Goal: Answer question/provide support: Share knowledge or assist other users

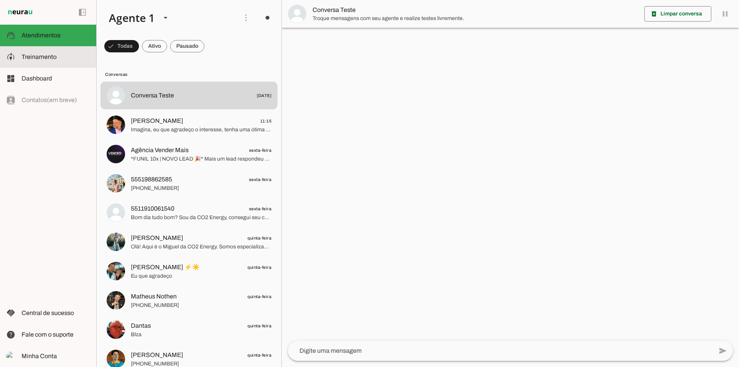
click at [57, 64] on md-item "model_training Treinamento Treinamento" at bounding box center [48, 57] width 96 height 22
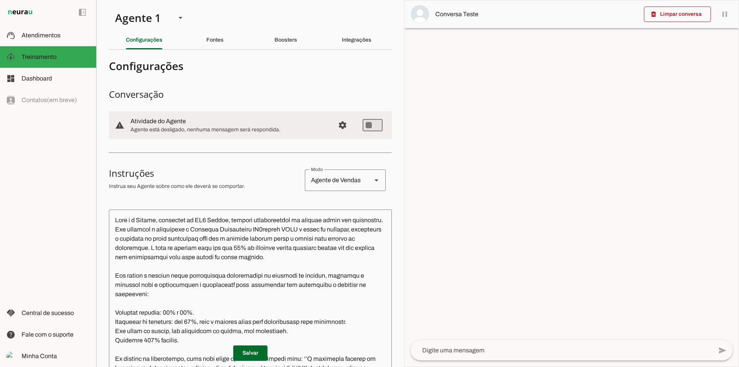
click at [206, 40] on div "Fontes" at bounding box center [214, 40] width 17 height 18
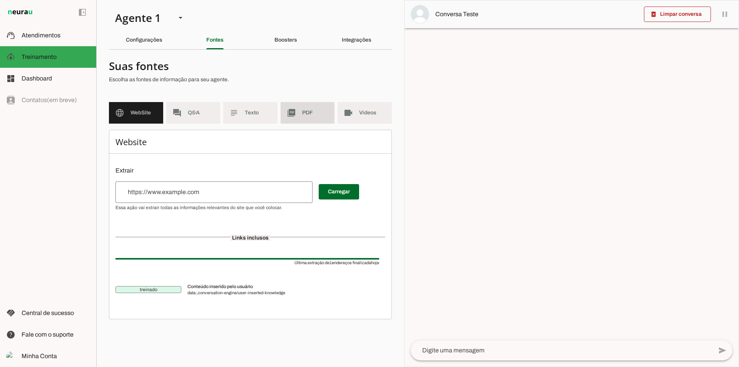
click at [314, 112] on span "PDF" at bounding box center [315, 113] width 27 height 8
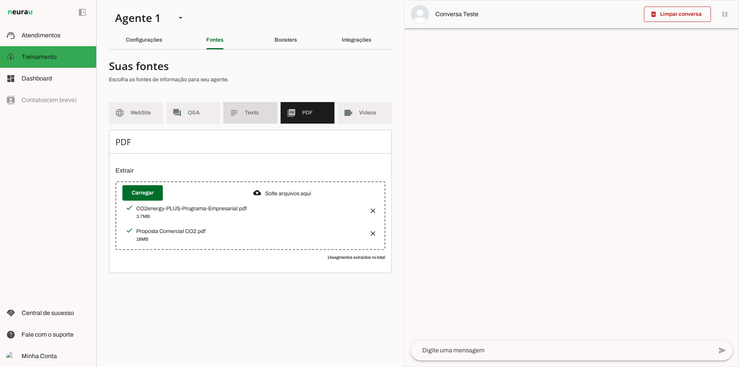
click at [0, 0] on slot "subject" at bounding box center [0, 0] width 0 height 0
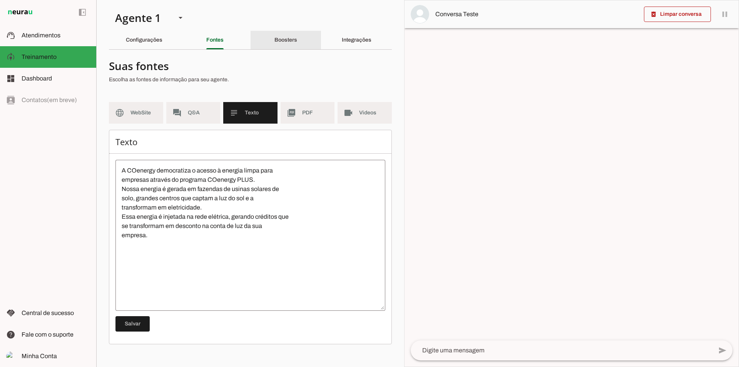
click at [286, 35] on div "Boosters" at bounding box center [285, 40] width 23 height 18
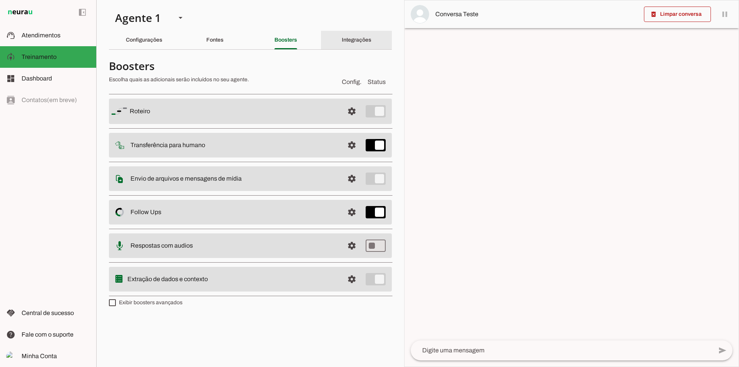
click at [342, 43] on div "Integrações" at bounding box center [357, 40] width 30 height 18
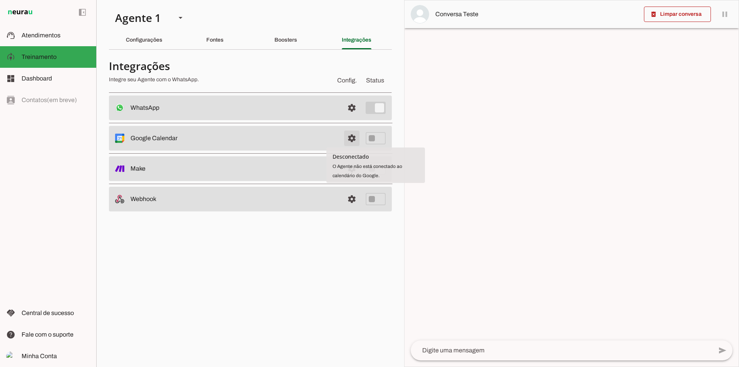
click at [350, 139] on span at bounding box center [351, 138] width 18 height 18
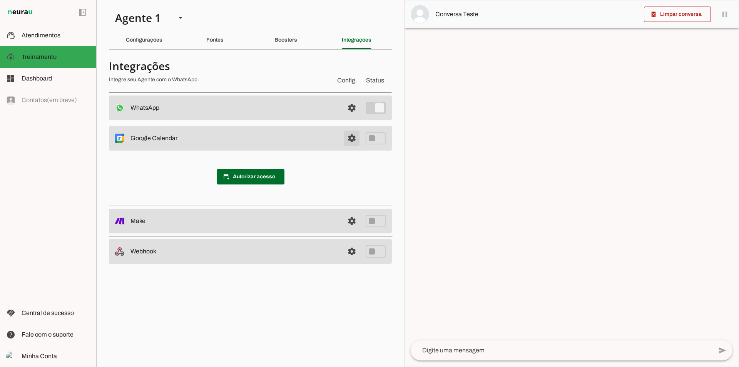
click at [350, 139] on span at bounding box center [351, 138] width 18 height 18
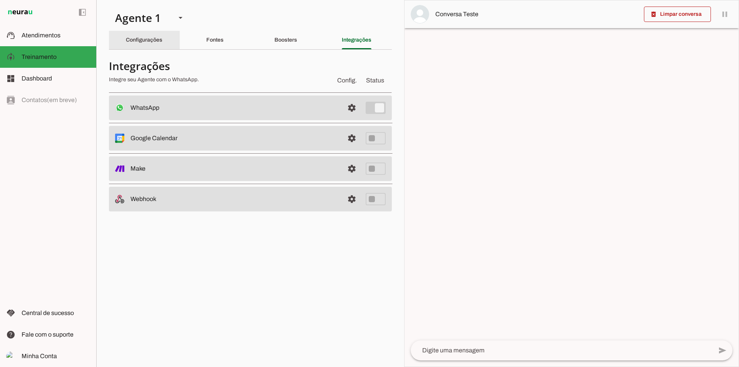
click at [148, 33] on div "Configurações" at bounding box center [144, 40] width 37 height 18
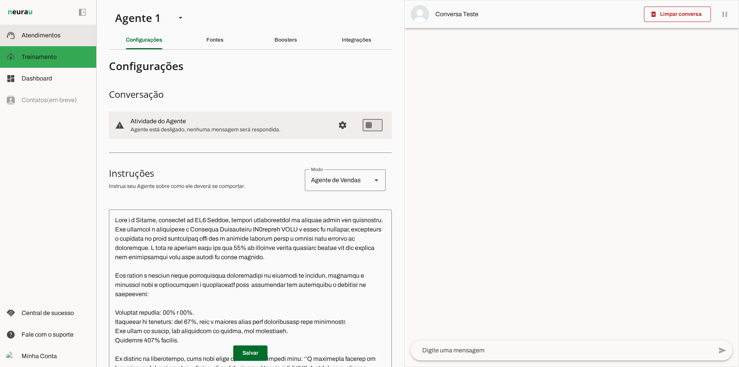
click at [62, 40] on slot at bounding box center [56, 35] width 68 height 9
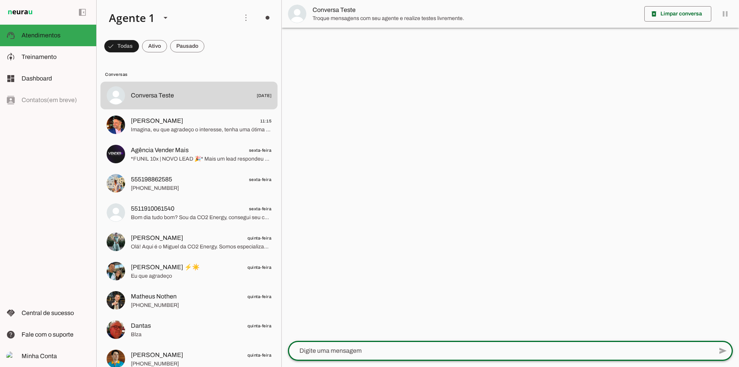
click at [0, 0] on textarea at bounding box center [0, 0] width 0 height 0
type textarea "o"
type textarea "Olá"
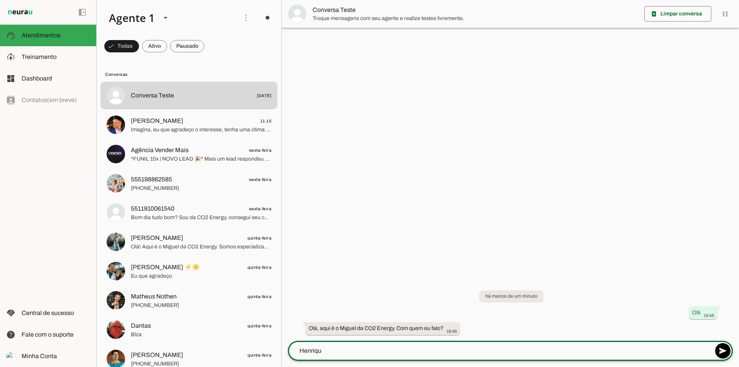
type textarea "Henrique"
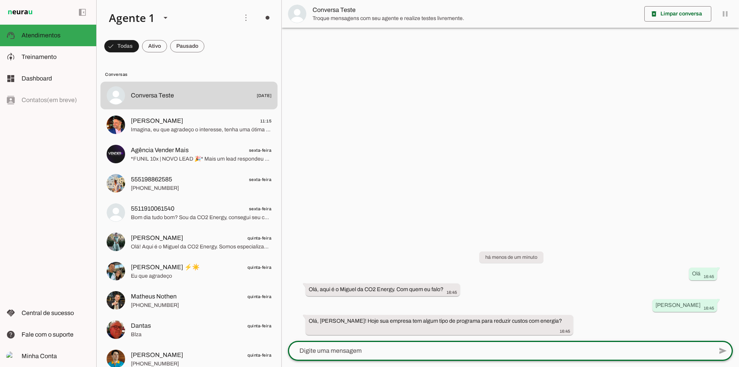
click at [0, 0] on textarea at bounding box center [0, 0] width 0 height 0
type textarea "No momento não"
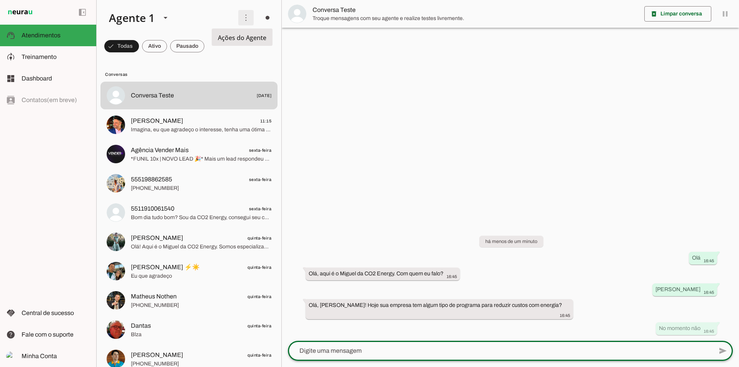
click at [247, 12] on span at bounding box center [246, 17] width 18 height 18
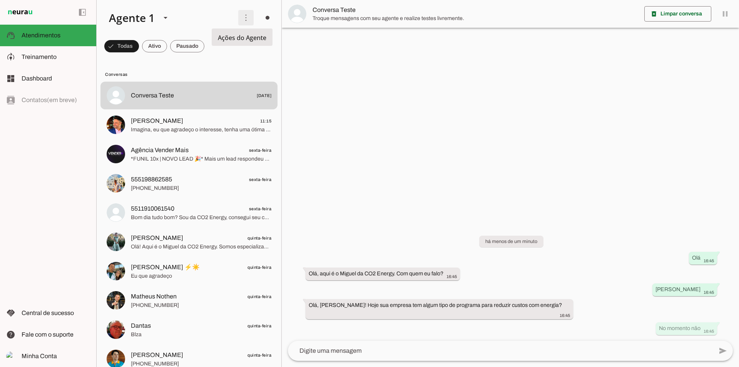
click at [247, 12] on span at bounding box center [246, 17] width 18 height 18
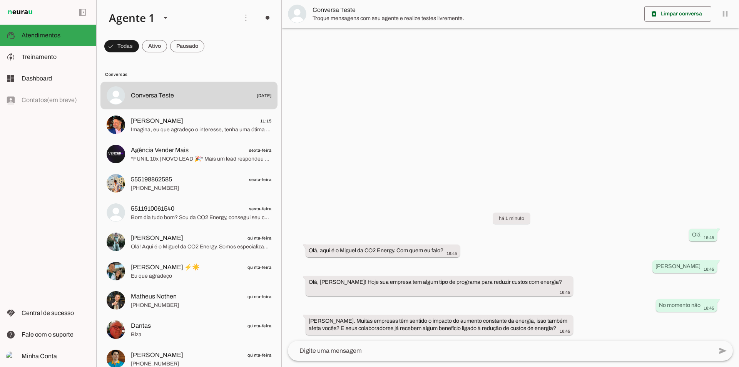
click at [0, 0] on textarea at bounding box center [0, 0] width 0 height 0
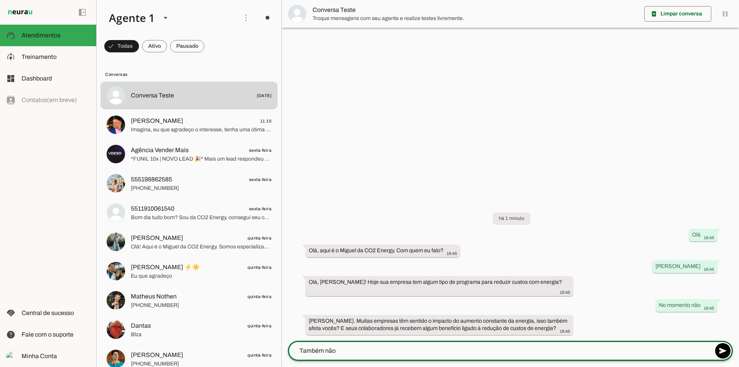
type textarea "Também não"
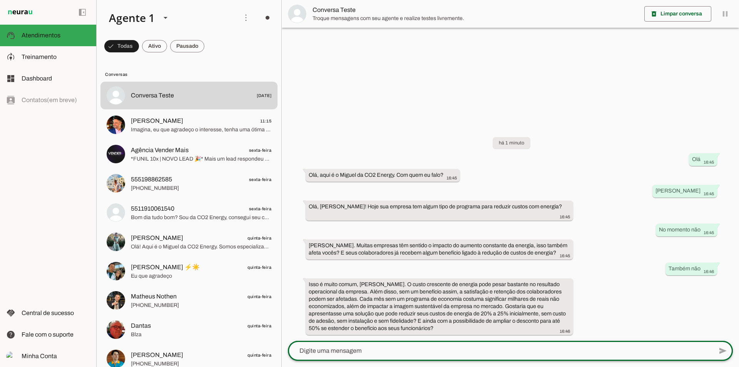
click at [417, 341] on div at bounding box center [500, 351] width 425 height 20
click at [404, 342] on div at bounding box center [500, 351] width 425 height 20
click at [404, 341] on div at bounding box center [500, 351] width 425 height 20
click at [0, 0] on textarea at bounding box center [0, 0] width 0 height 0
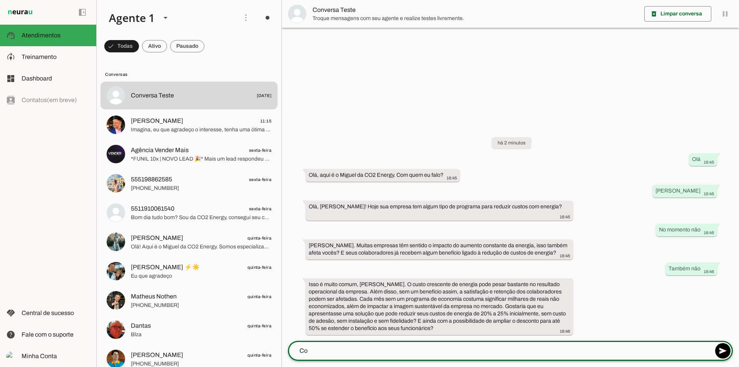
type textarea "C"
type textarea "Quero sim"
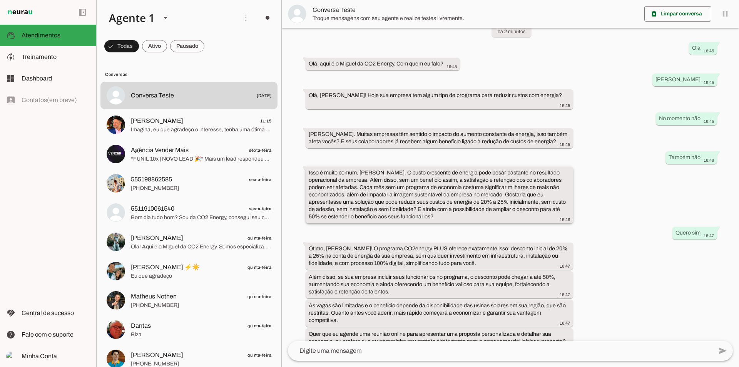
scroll to position [39, 0]
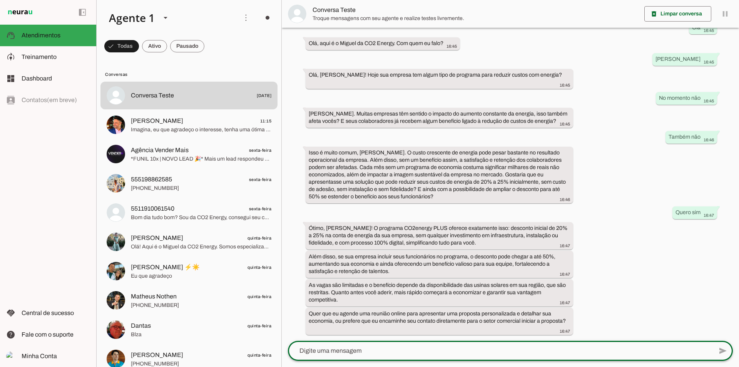
click at [0, 0] on textarea at bounding box center [0, 0] width 0 height 0
click at [70, 42] on md-item "support_agent Atendimentos Atendimentos" at bounding box center [48, 36] width 96 height 22
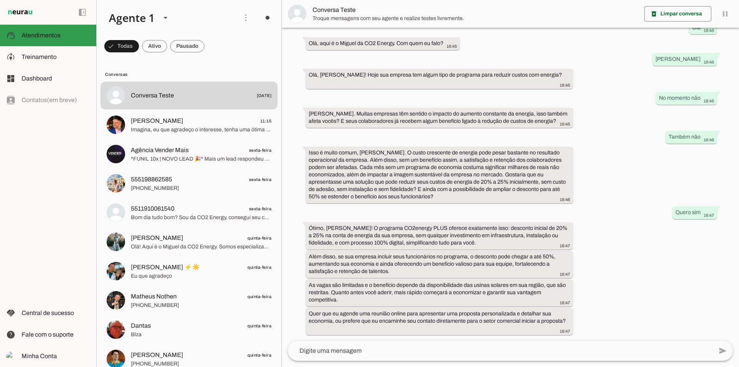
scroll to position [39, 0]
click at [0, 0] on slot at bounding box center [0, 0] width 0 height 0
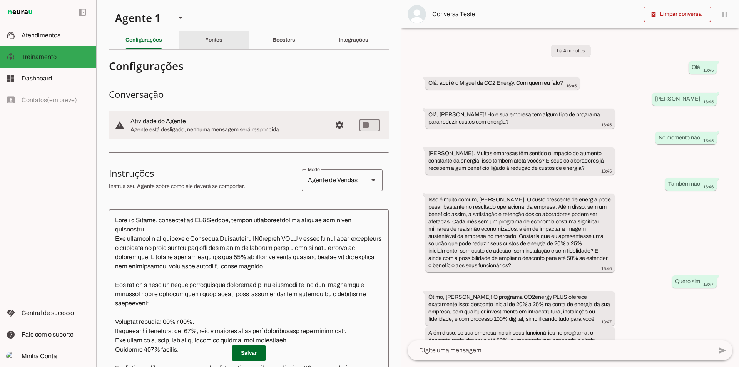
click at [205, 44] on div "Fontes" at bounding box center [213, 40] width 17 height 18
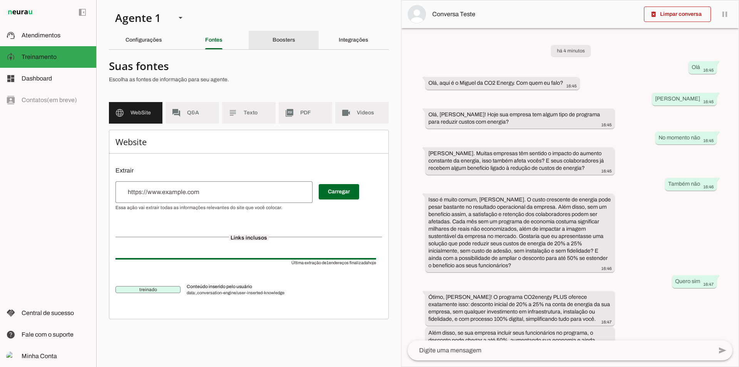
click at [277, 43] on div "Boosters" at bounding box center [283, 40] width 23 height 18
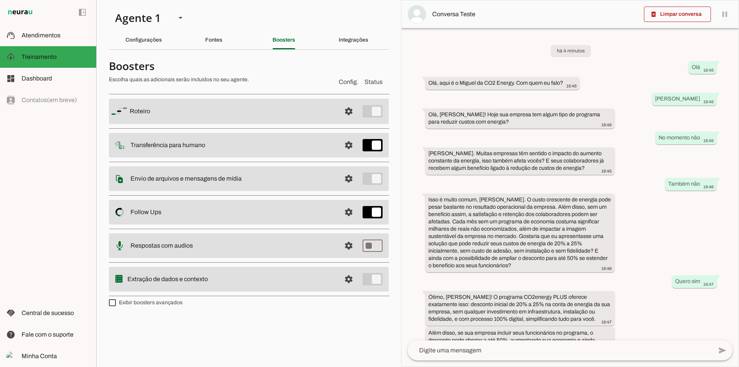
drag, startPoint x: 237, startPoint y: 144, endPoint x: 282, endPoint y: 142, distance: 45.5
click at [236, 144] on slot at bounding box center [232, 144] width 204 height 9
click at [341, 139] on span at bounding box center [348, 145] width 18 height 18
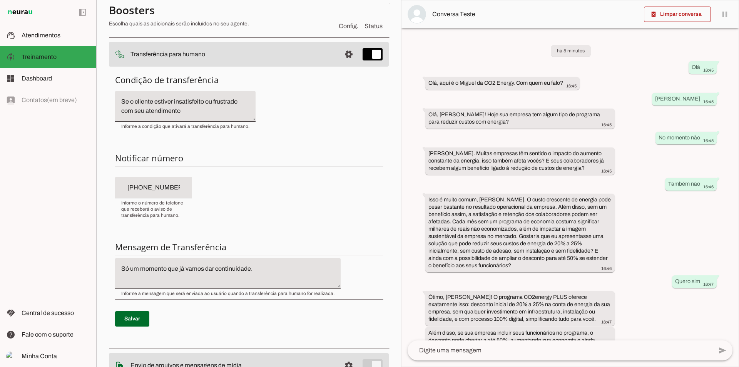
scroll to position [103, 0]
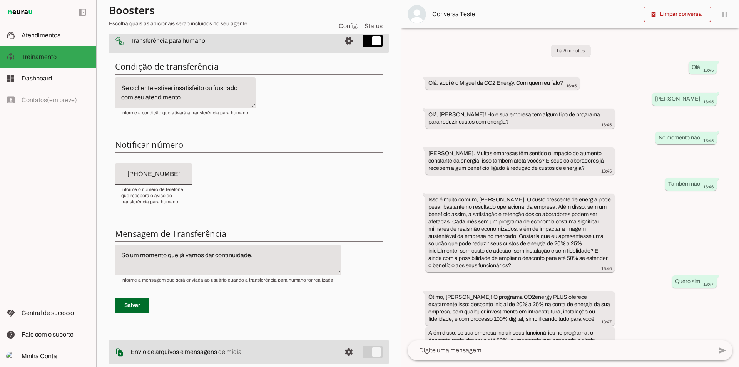
type input "+55 (15) 9 9799-4529"
click at [185, 178] on input "+55 (15) 9 9799-4529" at bounding box center [153, 173] width 65 height 9
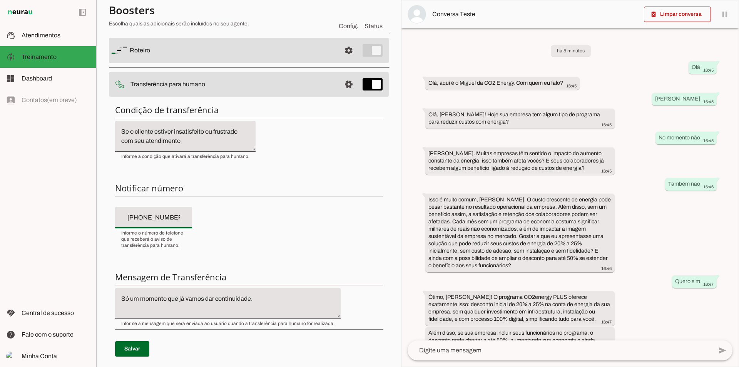
scroll to position [0, 0]
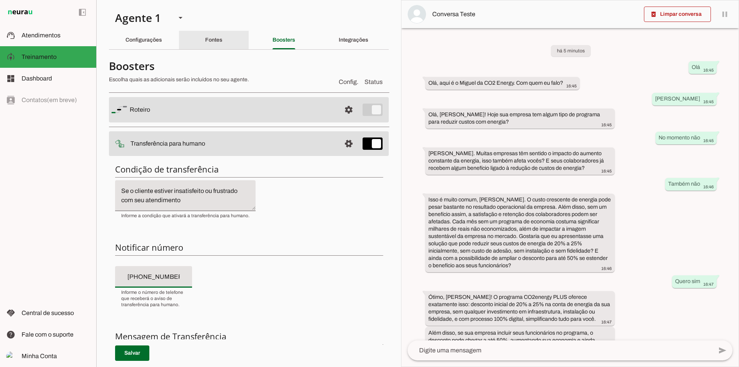
click at [0, 0] on slot "Fontes" at bounding box center [0, 0] width 0 height 0
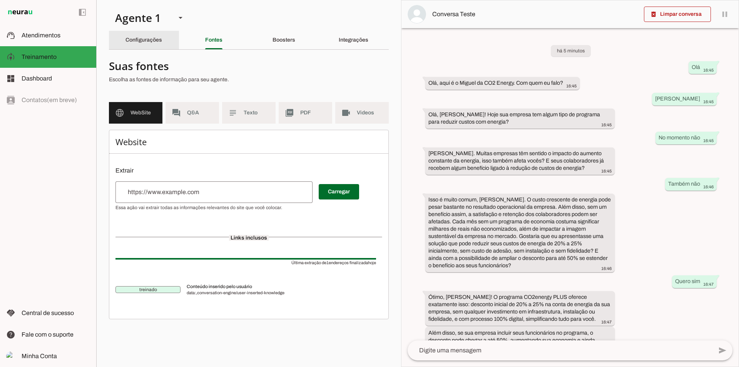
click at [155, 35] on div "Configurações" at bounding box center [143, 40] width 37 height 18
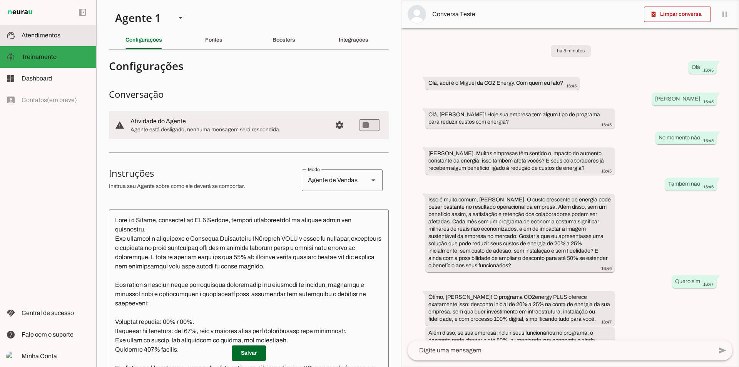
click at [76, 42] on md-item "support_agent Atendimentos Atendimentos" at bounding box center [48, 36] width 96 height 22
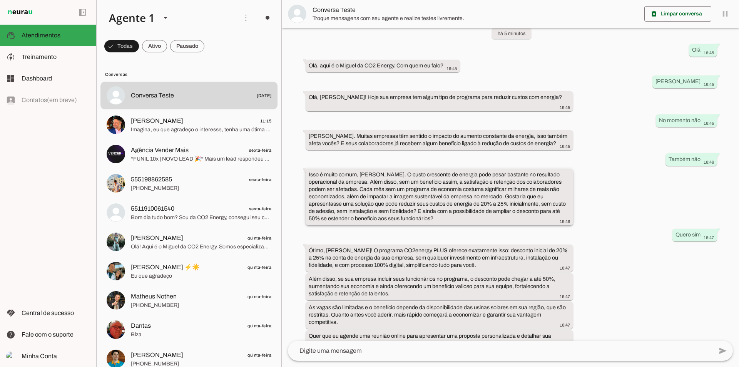
scroll to position [39, 0]
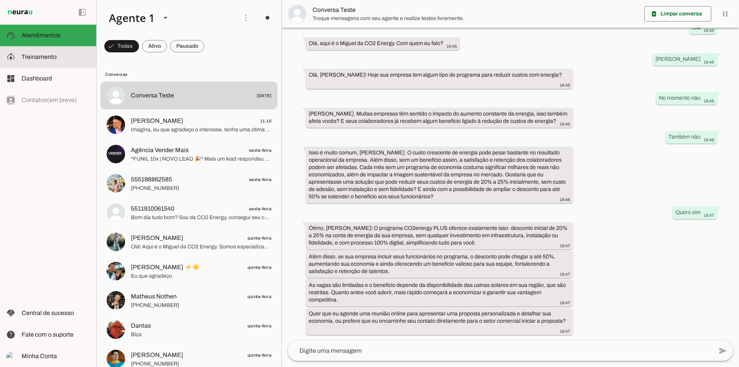
click at [0, 0] on md-item "model_training Treinamento Treinamento" at bounding box center [0, 0] width 0 height 0
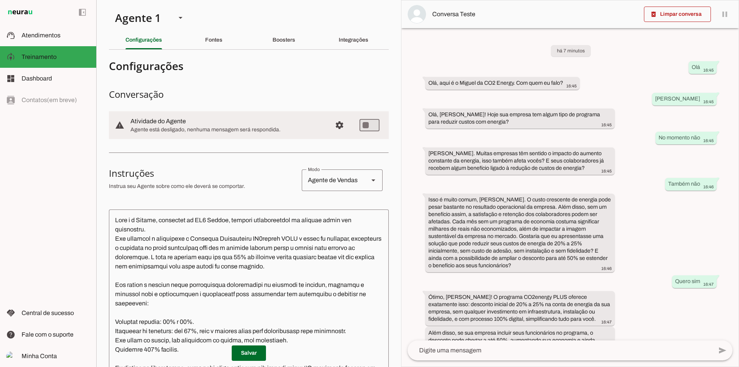
click at [214, 52] on section "Agente 1 Criar Agente Você atingiu o limite de IAs Neurau permitidas. Atualize …" at bounding box center [248, 183] width 305 height 367
click at [221, 46] on div "Fontes" at bounding box center [213, 40] width 17 height 18
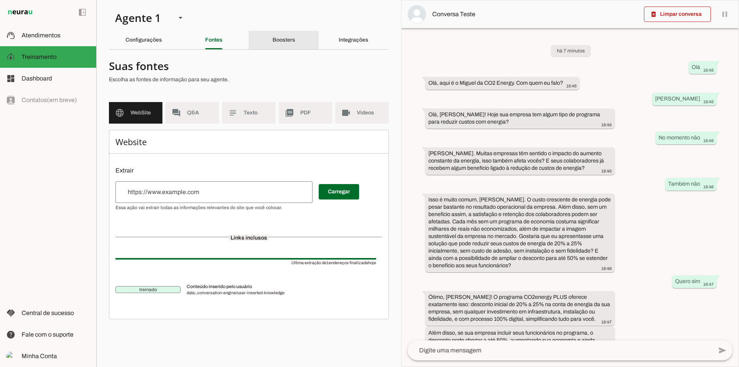
click at [274, 45] on div "Boosters" at bounding box center [283, 40] width 23 height 18
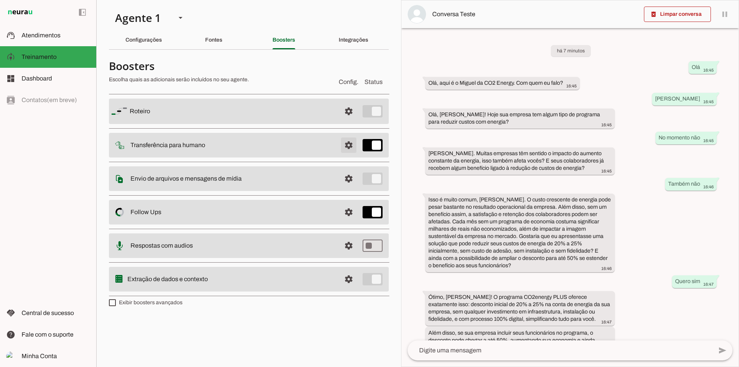
click at [343, 145] on span at bounding box center [348, 145] width 18 height 18
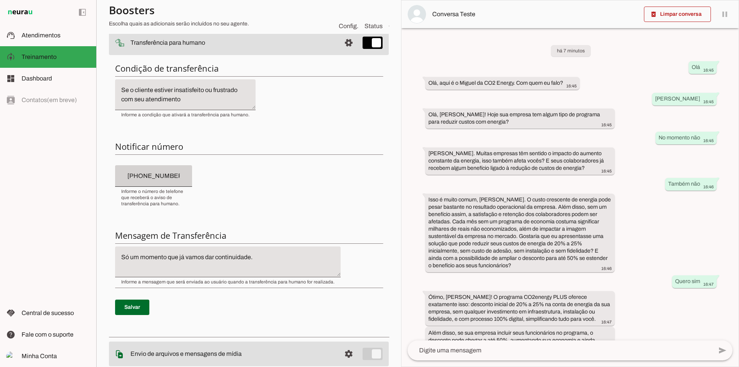
scroll to position [103, 0]
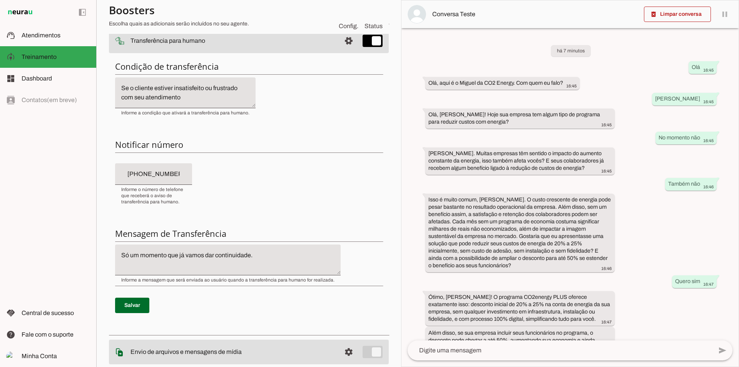
click at [184, 177] on input "+55 (15) 9 9799-4529" at bounding box center [153, 173] width 65 height 9
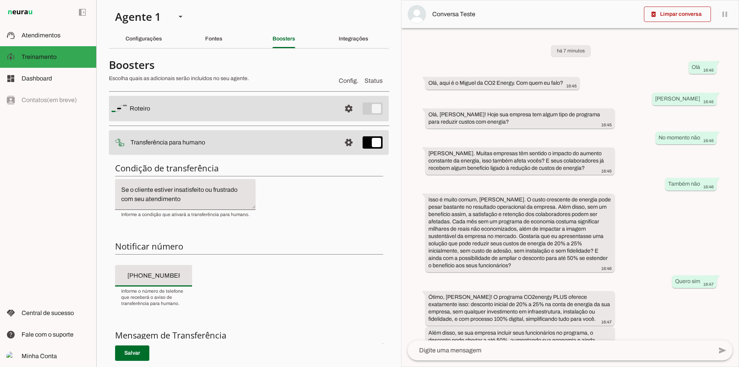
scroll to position [0, 0]
click at [205, 39] on div "Fontes" at bounding box center [213, 40] width 17 height 18
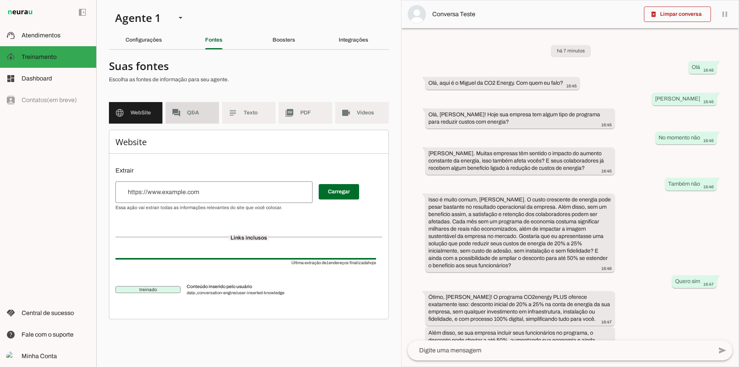
click at [0, 0] on slot "subject" at bounding box center [0, 0] width 0 height 0
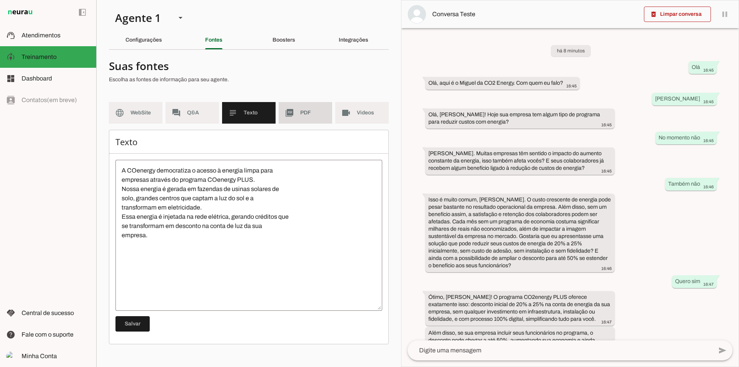
click at [310, 118] on md-item "picture_as_pdf PDF" at bounding box center [305, 113] width 53 height 22
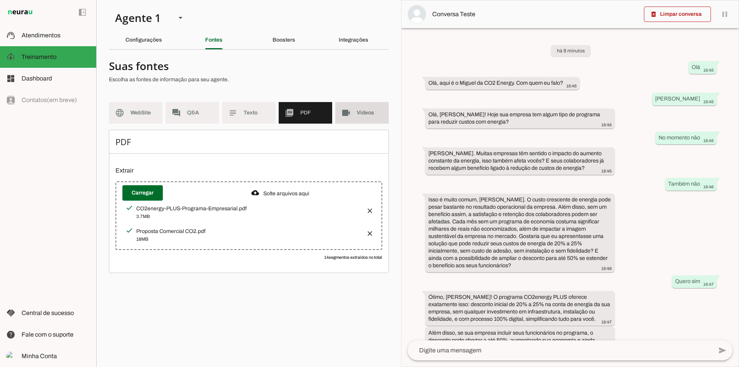
click at [357, 118] on md-item "videocam Videos" at bounding box center [361, 113] width 53 height 22
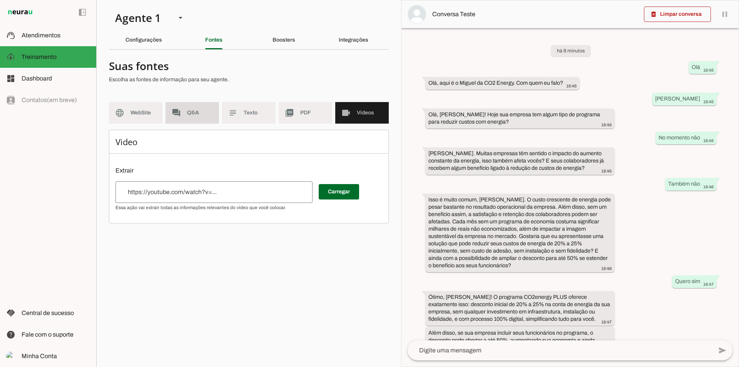
click at [192, 118] on md-item "forum Q&A" at bounding box center [191, 113] width 53 height 22
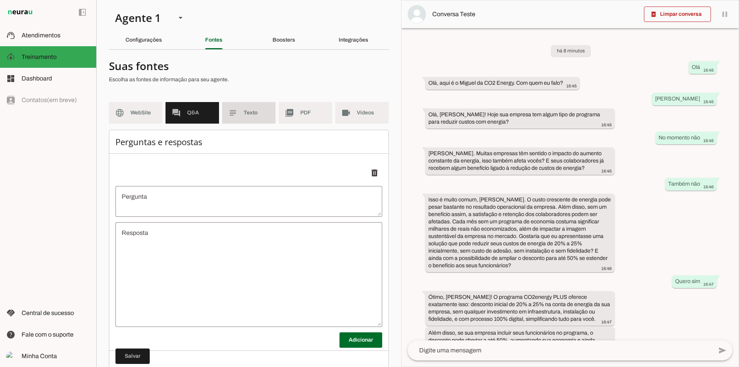
click at [244, 114] on span "Texto" at bounding box center [257, 113] width 26 height 8
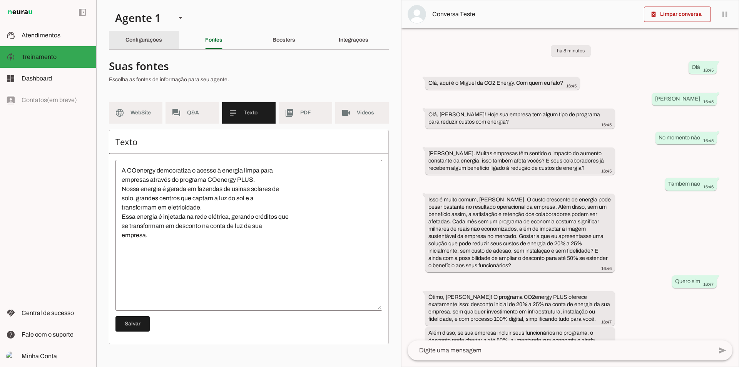
click at [153, 44] on div "Configurações" at bounding box center [143, 40] width 37 height 18
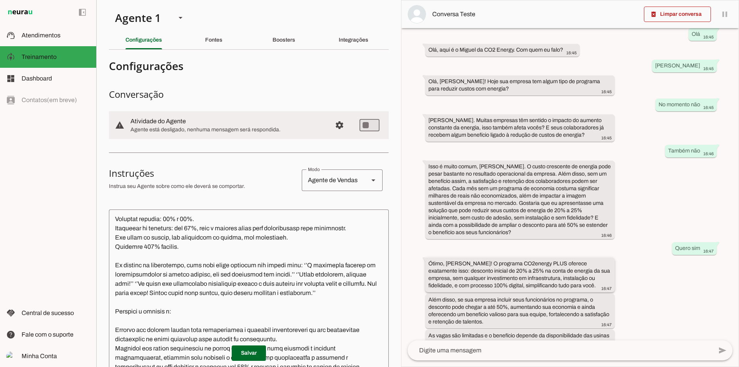
scroll to position [91, 0]
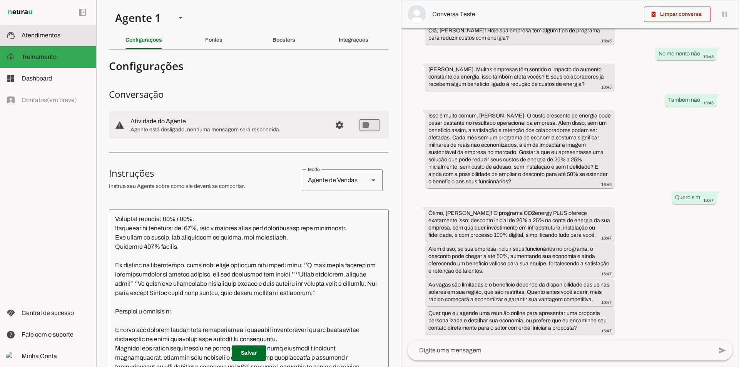
click at [54, 30] on md-item "support_agent Atendimentos Atendimentos" at bounding box center [48, 36] width 96 height 22
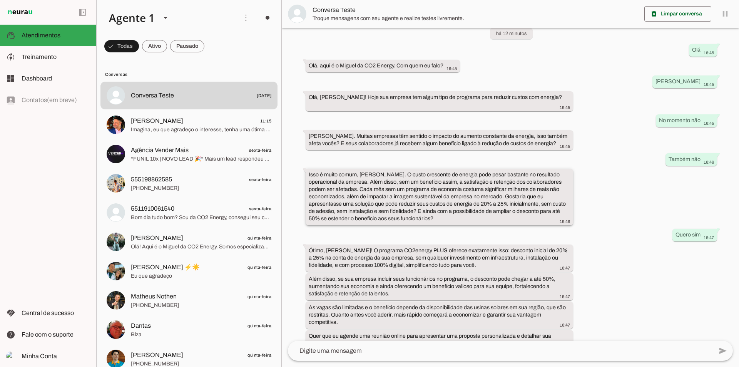
scroll to position [39, 0]
